Goal: Transaction & Acquisition: Purchase product/service

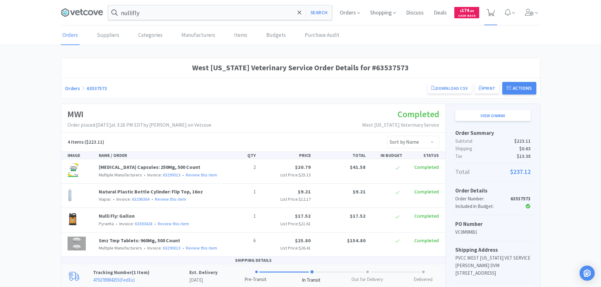
click at [490, 8] on span at bounding box center [490, 12] width 13 height 25
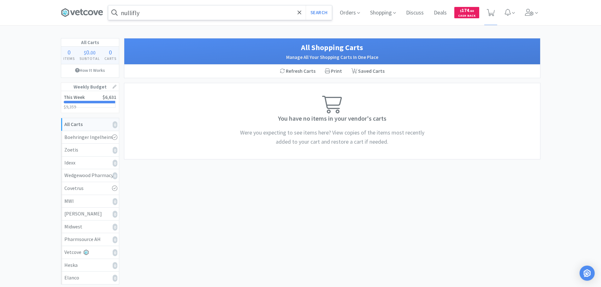
click at [191, 15] on input "nullifly" at bounding box center [220, 12] width 224 height 15
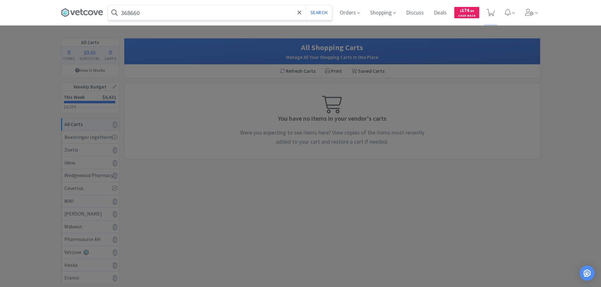
click at [306, 5] on button "Search" at bounding box center [319, 12] width 26 height 15
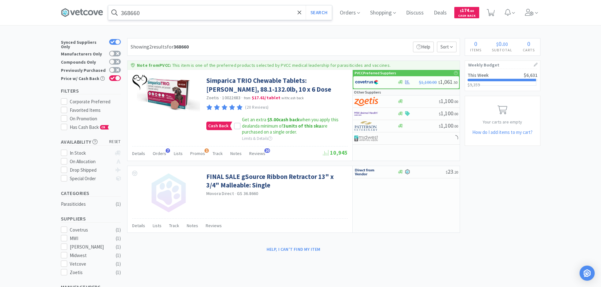
click at [157, 12] on input "368660" at bounding box center [220, 12] width 224 height 15
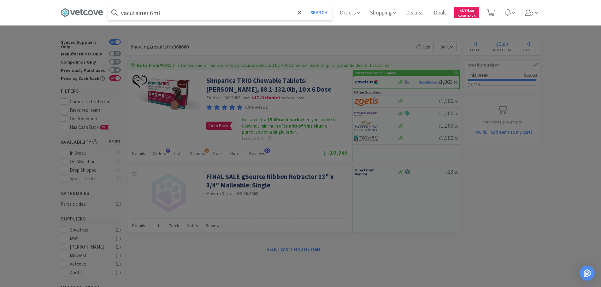
type input "vacutainer 6ml"
click at [306, 5] on button "Search" at bounding box center [319, 12] width 26 height 15
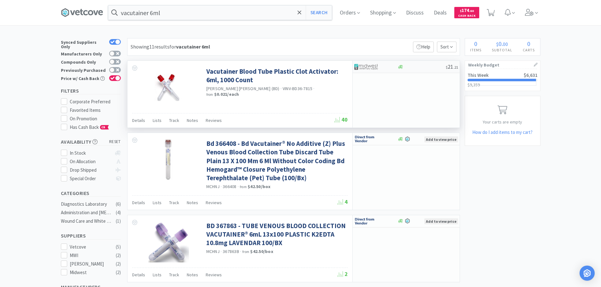
click at [353, 63] on div "$ 21 . 21" at bounding box center [406, 67] width 107 height 12
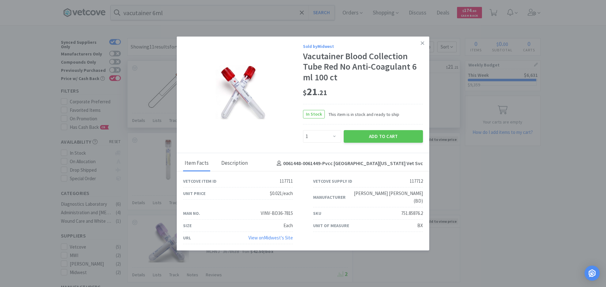
click at [240, 165] on div "Description" at bounding box center [235, 164] width 30 height 16
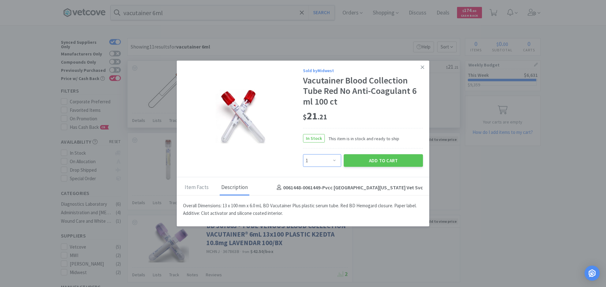
click at [333, 156] on select "Enter Quantity 1 2 3 4 5 6 7 8 9 10 11 12 13 14 15 16 17 18 19 20 Enter Quantity" at bounding box center [322, 161] width 38 height 13
select select "2"
click at [303, 155] on select "Enter Quantity 1 2 3 4 5 6 7 8 9 10 11 12 13 14 15 16 17 18 19 20 Enter Quantity" at bounding box center [322, 161] width 38 height 13
click at [368, 161] on button "Add to Cart" at bounding box center [383, 161] width 79 height 13
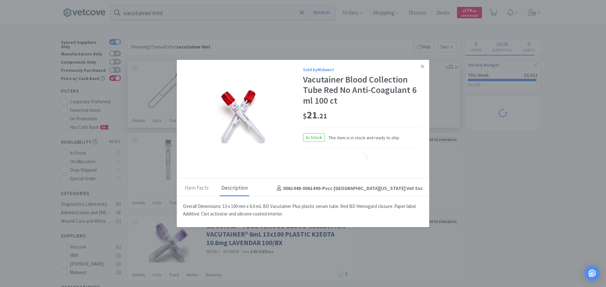
select select "2"
